Goal: Find specific page/section: Find specific page/section

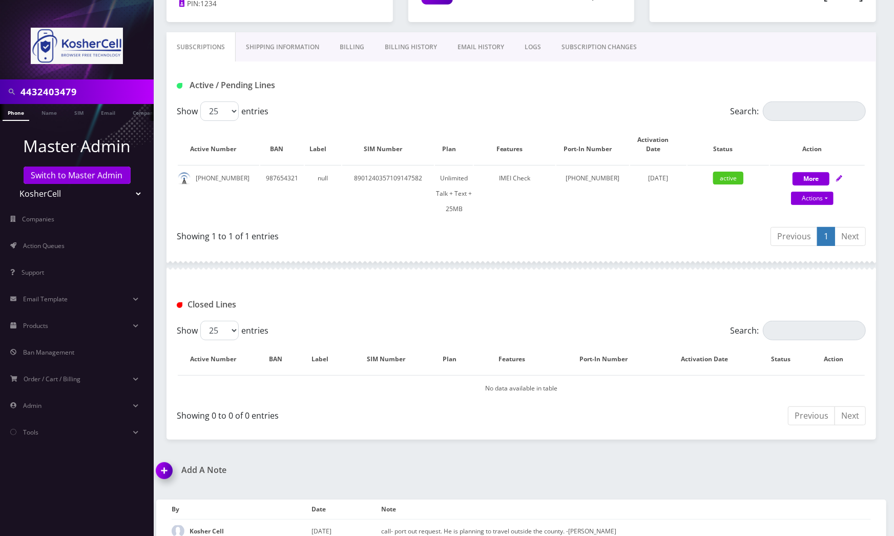
scroll to position [0, 5]
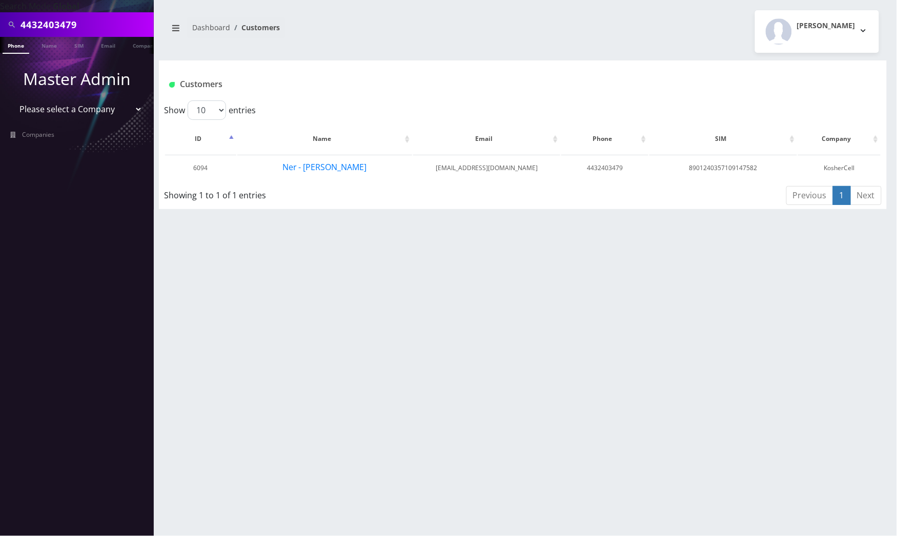
click at [105, 26] on input "4432403479" at bounding box center [85, 24] width 131 height 19
click at [105, 25] on input "4432403479" at bounding box center [85, 24] width 131 height 19
paste input "[PERSON_NAME]"
type input "[PERSON_NAME]"
click at [48, 45] on link "Name" at bounding box center [49, 45] width 26 height 17
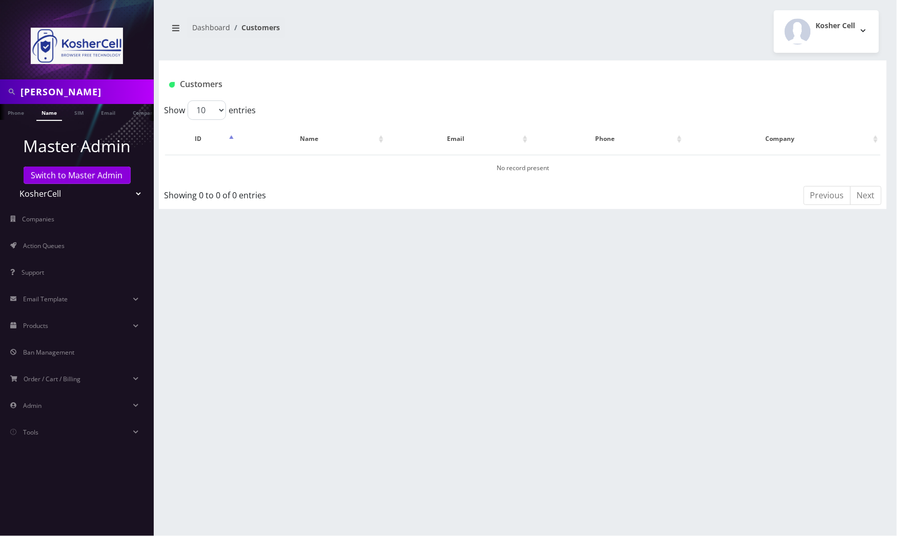
click at [39, 92] on input "[PERSON_NAME]" at bounding box center [85, 91] width 131 height 19
type input "[PERSON_NAME]"
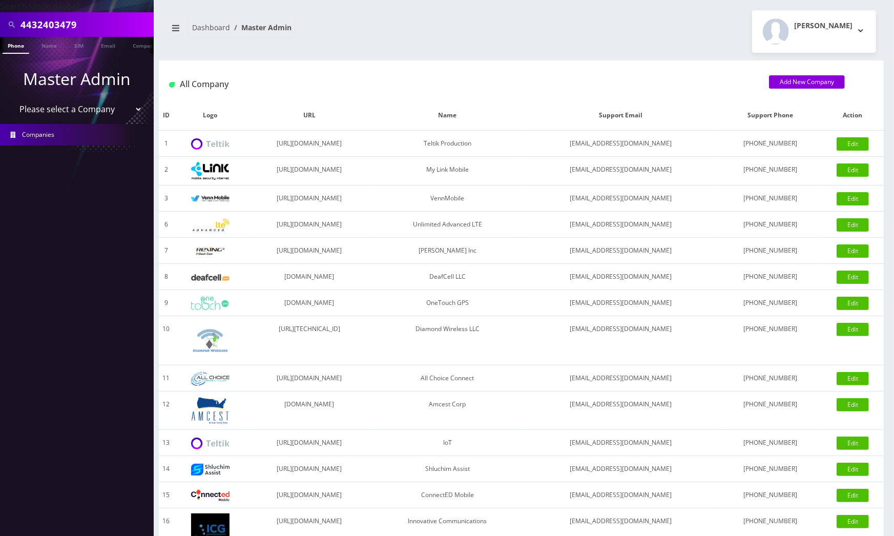
click at [105, 28] on input "4432403479" at bounding box center [85, 24] width 131 height 19
paste input "[PERSON_NAME]"
click at [36, 22] on input "[PERSON_NAME]" at bounding box center [85, 24] width 131 height 19
type input "[PERSON_NAME]"
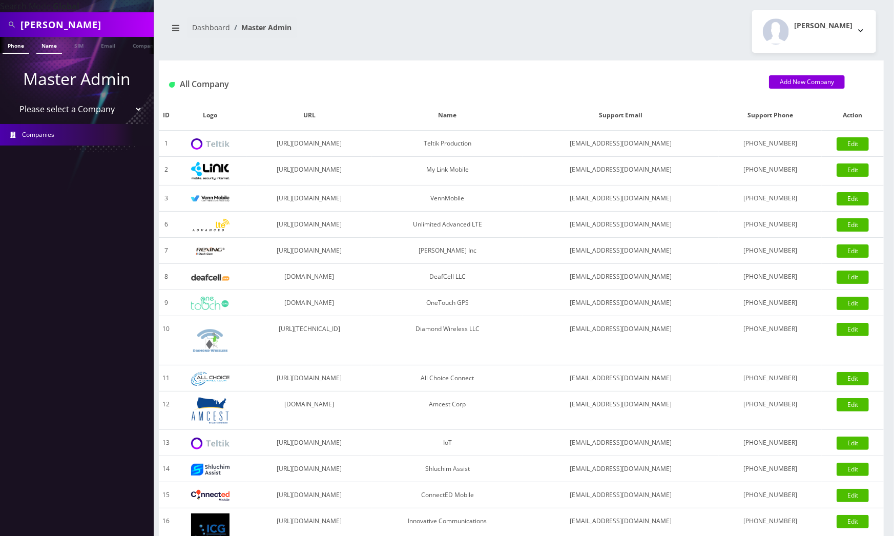
click at [56, 48] on link "Name" at bounding box center [49, 45] width 26 height 17
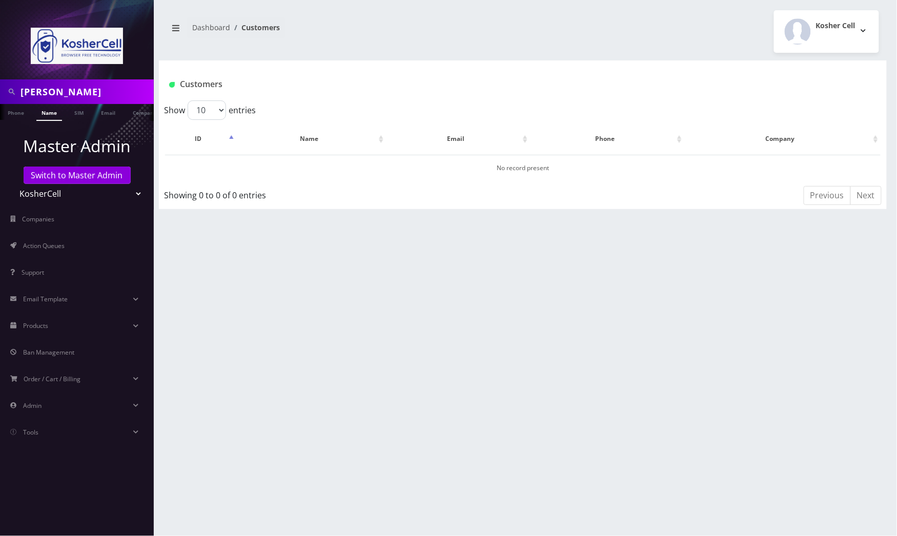
click at [130, 194] on select "Teltik Production My Link Mobile VennMobile Unlimited Advanced LTE Rexing Inc D…" at bounding box center [77, 193] width 131 height 19
select select "1"
click at [12, 184] on select "Teltik Production My Link Mobile VennMobile Unlimited Advanced LTE Rexing Inc D…" at bounding box center [77, 193] width 131 height 19
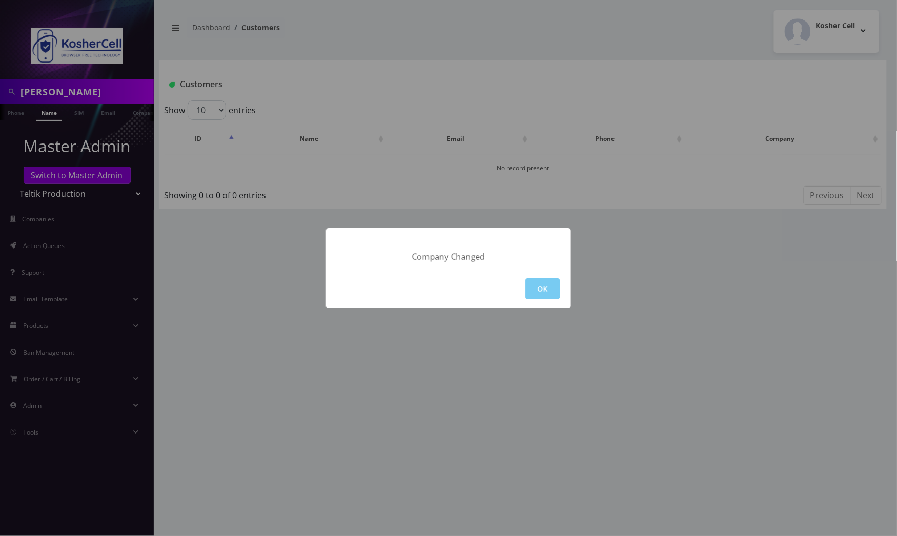
click at [539, 286] on button "OK" at bounding box center [542, 288] width 35 height 21
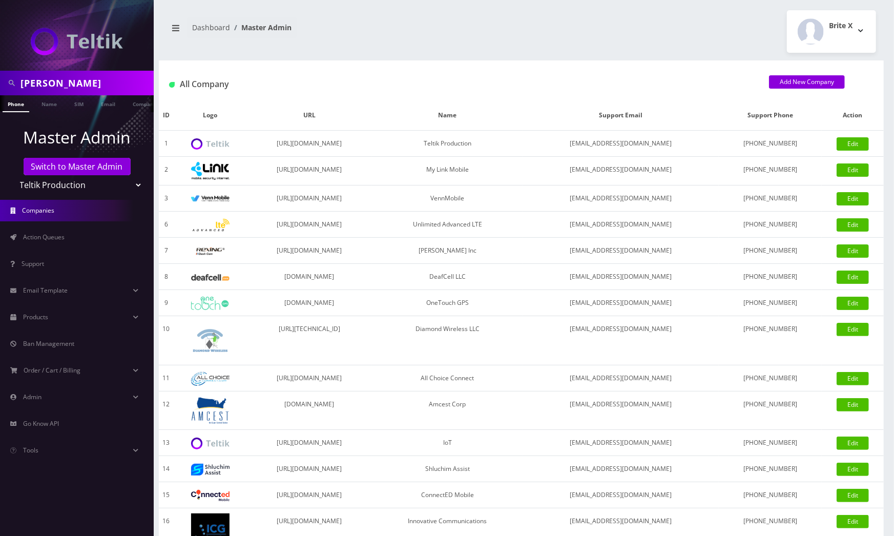
drag, startPoint x: 46, startPoint y: 106, endPoint x: 78, endPoint y: 137, distance: 45.3
click at [46, 106] on link "Name" at bounding box center [49, 103] width 26 height 16
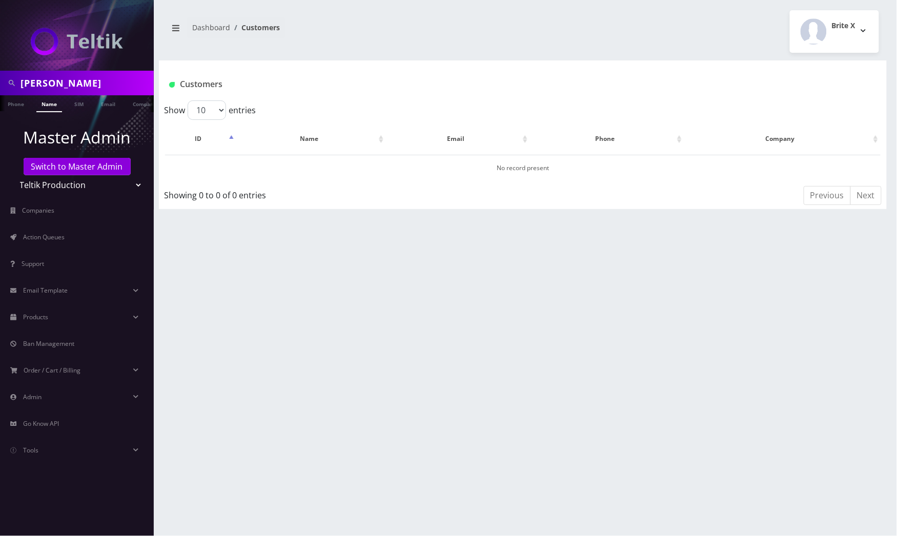
drag, startPoint x: 124, startPoint y: 181, endPoint x: 126, endPoint y: 187, distance: 5.4
click at [124, 181] on select "Teltik Production My Link Mobile VennMobile Unlimited Advanced LTE Rexing Inc D…" at bounding box center [77, 184] width 131 height 19
select select "13"
click at [12, 175] on select "Teltik Production My Link Mobile VennMobile Unlimited Advanced LTE Rexing Inc D…" at bounding box center [77, 184] width 131 height 19
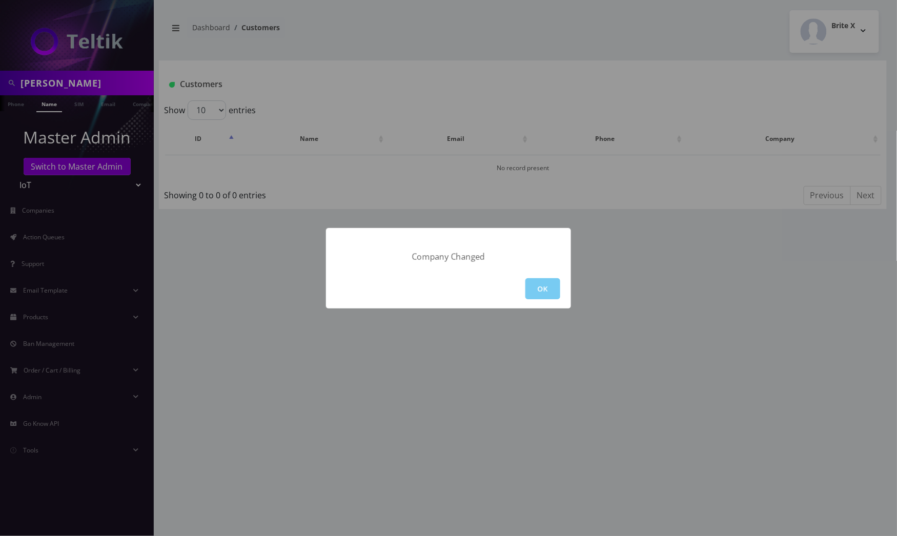
click at [546, 286] on button "OK" at bounding box center [542, 288] width 35 height 21
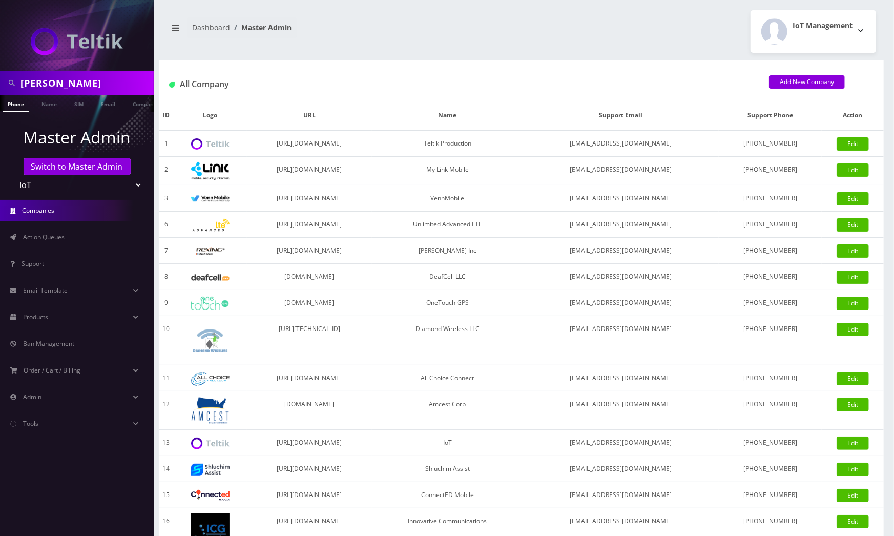
drag, startPoint x: 49, startPoint y: 102, endPoint x: 65, endPoint y: 145, distance: 45.2
click at [50, 102] on link "Name" at bounding box center [49, 103] width 26 height 16
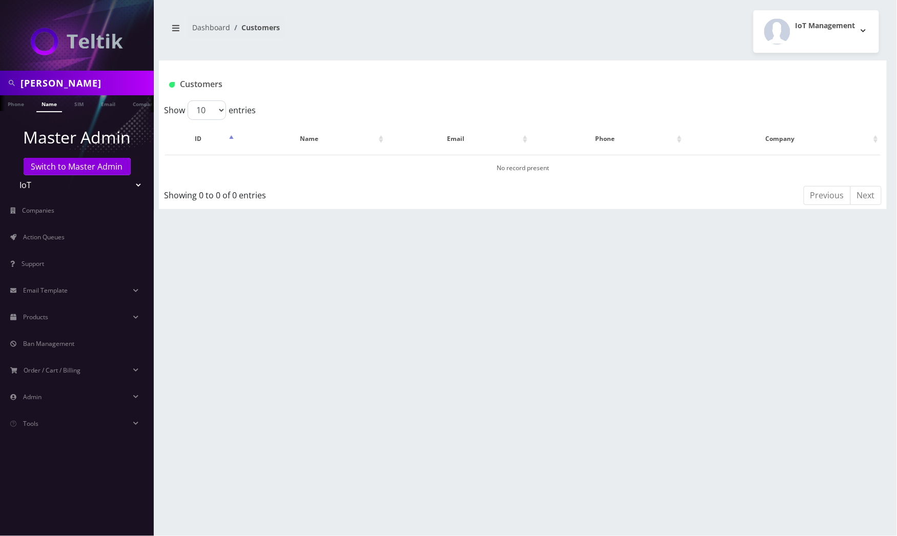
click at [130, 188] on select "Teltik Production My Link Mobile VennMobile Unlimited Advanced LTE Rexing Inc D…" at bounding box center [77, 184] width 131 height 19
select select "15"
click at [12, 175] on select "Teltik Production My Link Mobile VennMobile Unlimited Advanced LTE Rexing Inc D…" at bounding box center [77, 184] width 131 height 19
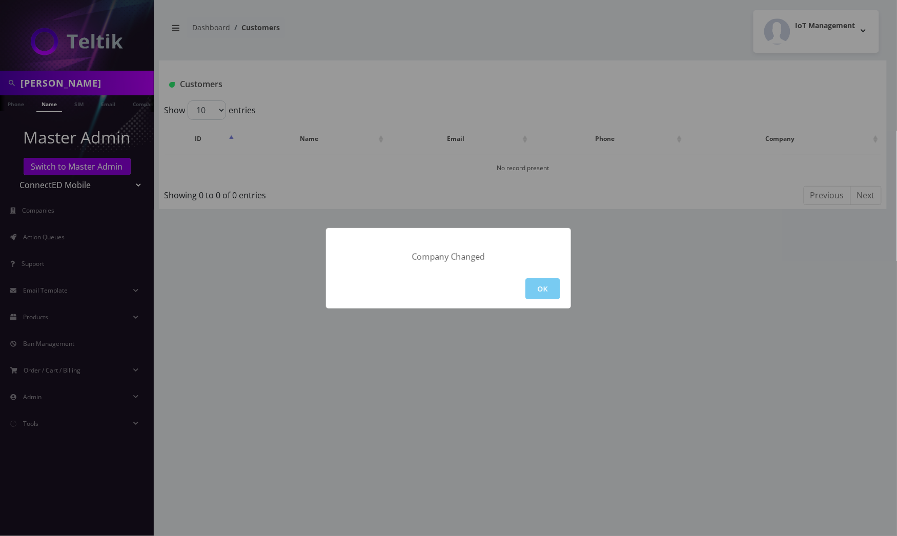
click at [539, 286] on button "OK" at bounding box center [542, 288] width 35 height 21
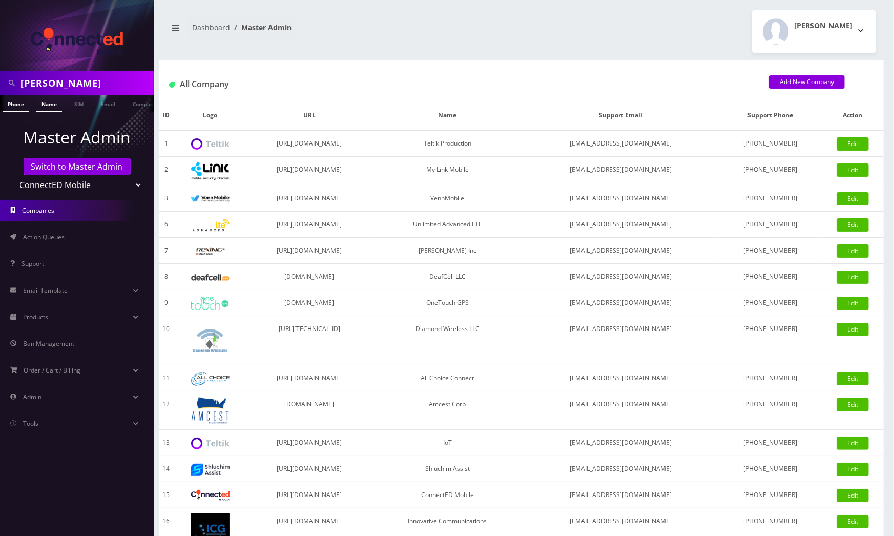
click at [47, 105] on link "Name" at bounding box center [49, 103] width 26 height 17
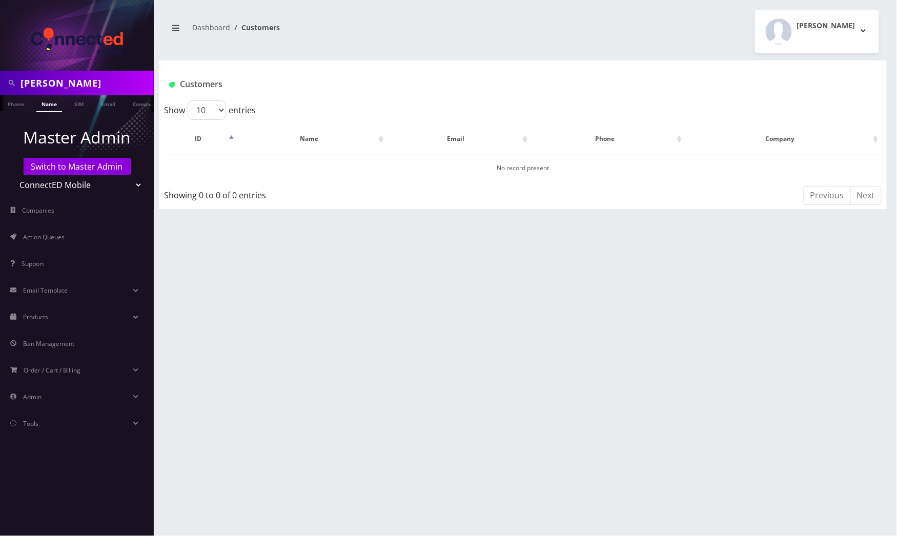
click at [130, 183] on select "Teltik Production My Link Mobile VennMobile Unlimited Advanced LTE Rexing Inc D…" at bounding box center [77, 184] width 131 height 19
select select "23"
click at [12, 175] on select "Teltik Production My Link Mobile VennMobile Unlimited Advanced LTE Rexing Inc D…" at bounding box center [77, 184] width 131 height 19
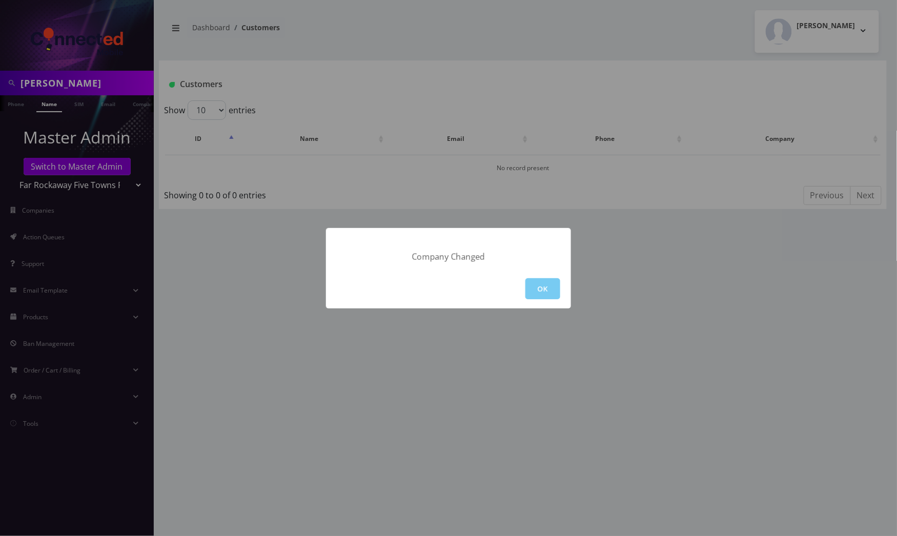
click at [543, 279] on button "OK" at bounding box center [542, 288] width 35 height 21
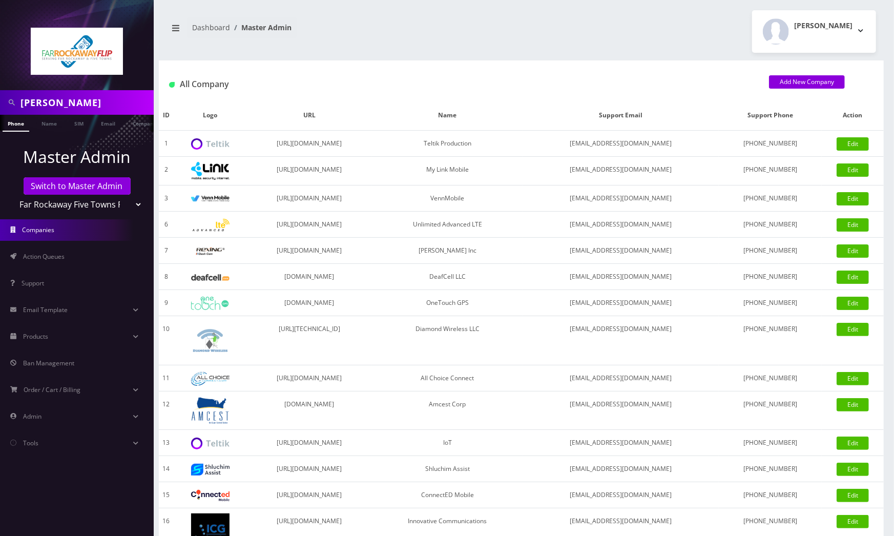
drag, startPoint x: 56, startPoint y: 127, endPoint x: 64, endPoint y: 155, distance: 29.7
click at [57, 127] on link "Name" at bounding box center [49, 123] width 26 height 16
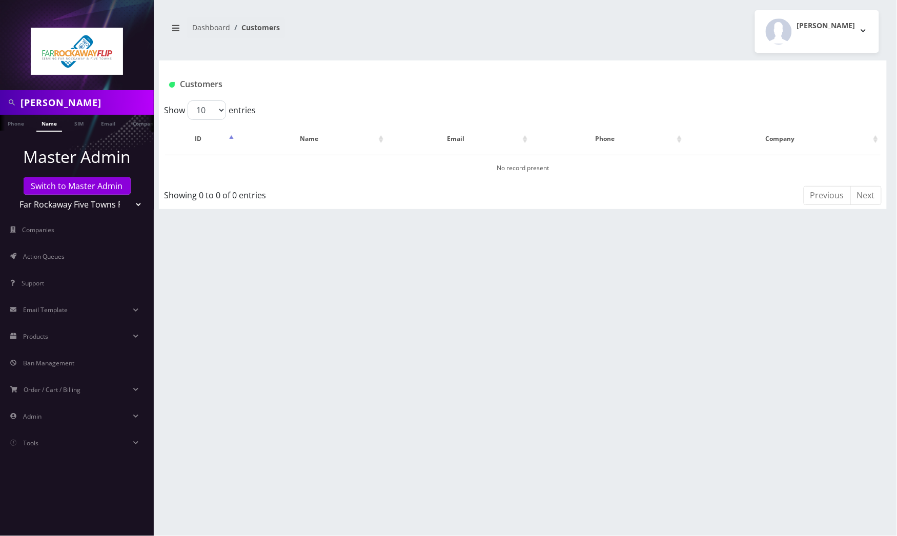
click at [130, 202] on select "Teltik Production My Link Mobile VennMobile Unlimited Advanced LTE Rexing Inc D…" at bounding box center [77, 204] width 131 height 19
select select "27"
click at [12, 195] on select "Teltik Production My Link Mobile VennMobile Unlimited Advanced LTE Rexing Inc D…" at bounding box center [77, 204] width 131 height 19
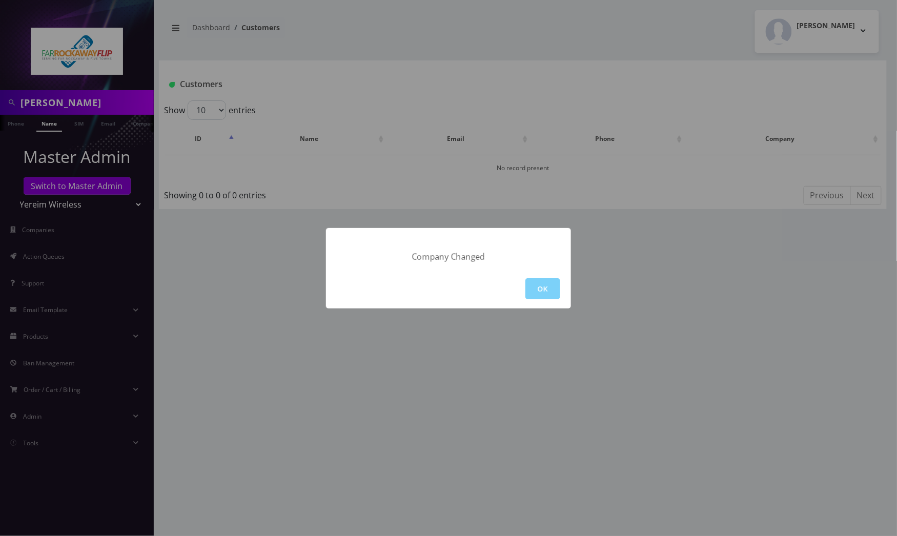
drag, startPoint x: 531, startPoint y: 288, endPoint x: 446, endPoint y: 289, distance: 85.1
click at [531, 288] on button "OK" at bounding box center [542, 288] width 35 height 21
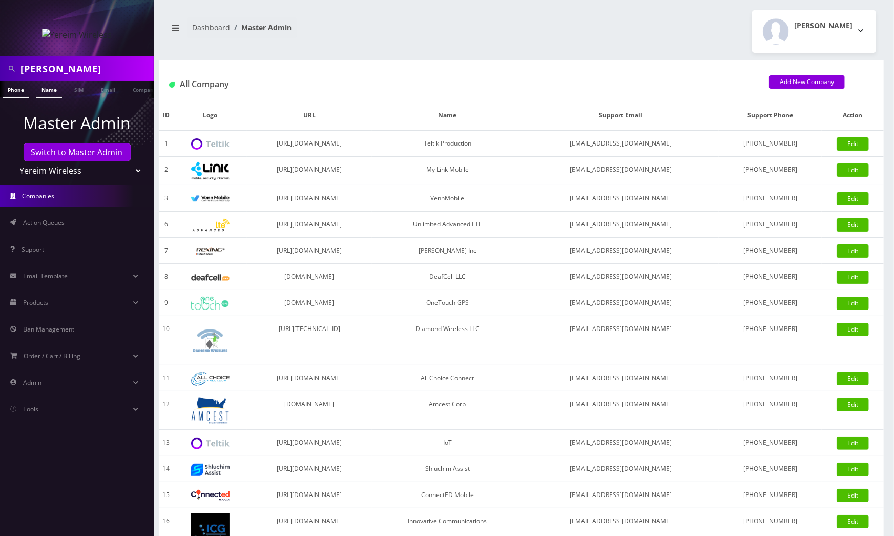
click at [45, 94] on link "Name" at bounding box center [49, 89] width 26 height 17
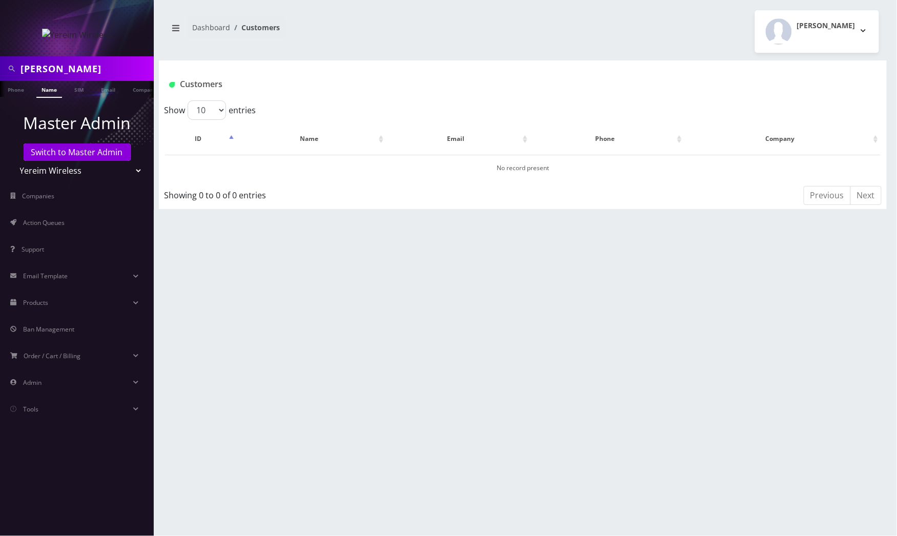
click at [122, 67] on input "[PERSON_NAME]" at bounding box center [85, 68] width 131 height 19
paste input "[EMAIL_ADDRESS][DOMAIN_NAME]"
paste input "text"
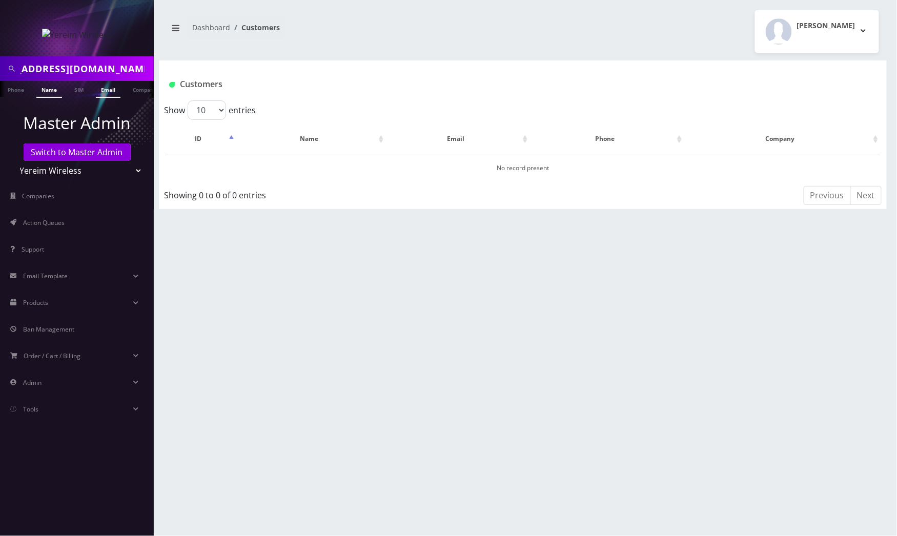
scroll to position [0, 6]
type input "[EMAIL_ADDRESS][DOMAIN_NAME]"
click at [104, 91] on link "Email" at bounding box center [108, 89] width 25 height 17
click at [123, 174] on select "Teltik Production My Link Mobile VennMobile Unlimited Advanced LTE [PERSON_NAME…" at bounding box center [77, 170] width 131 height 19
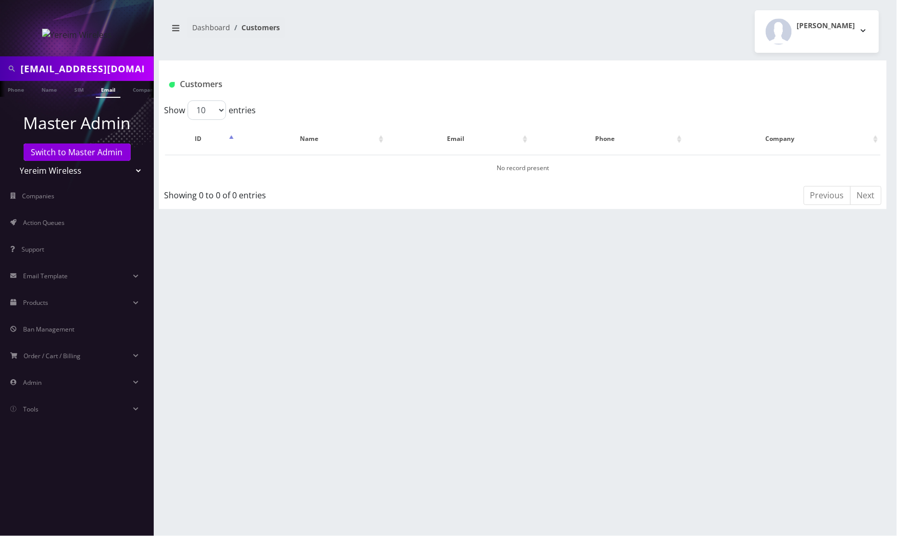
select select "1"
click at [12, 161] on select "Teltik Production My Link Mobile VennMobile Unlimited Advanced LTE [PERSON_NAME…" at bounding box center [77, 170] width 131 height 19
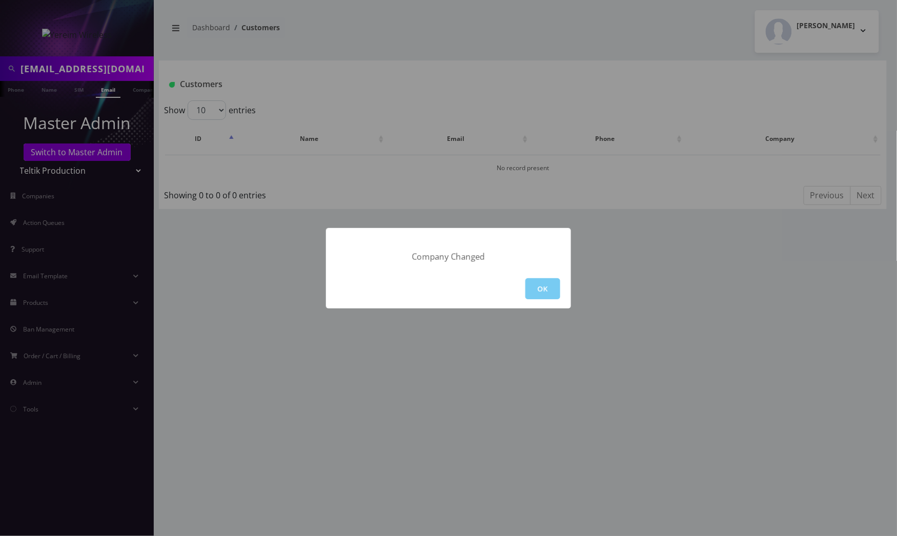
click at [546, 288] on button "OK" at bounding box center [542, 288] width 35 height 21
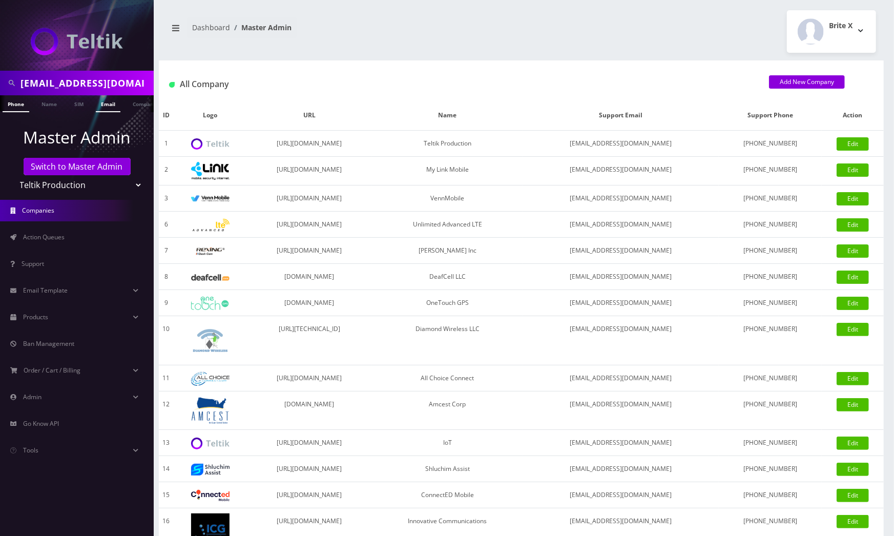
click at [108, 102] on link "Email" at bounding box center [108, 103] width 25 height 17
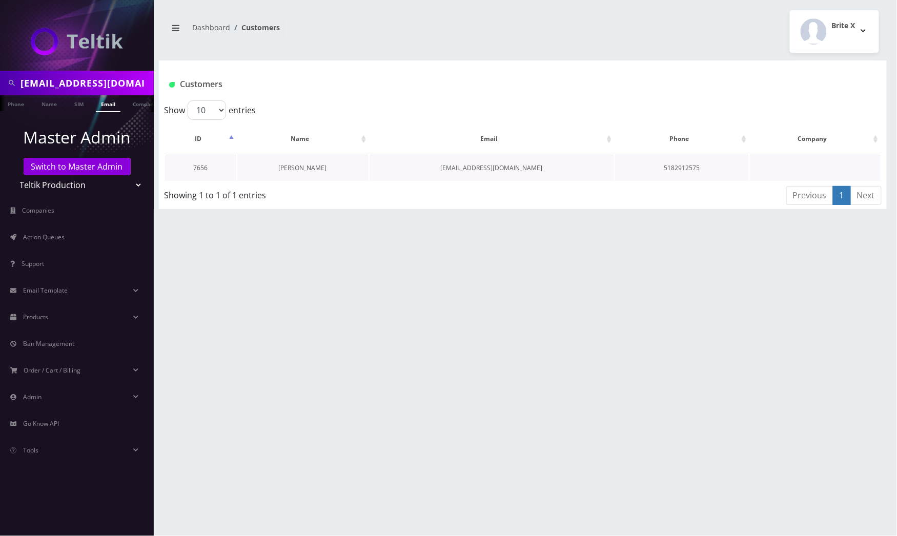
click at [292, 166] on link "[PERSON_NAME]" at bounding box center [303, 167] width 48 height 9
